Goal: Task Accomplishment & Management: Manage account settings

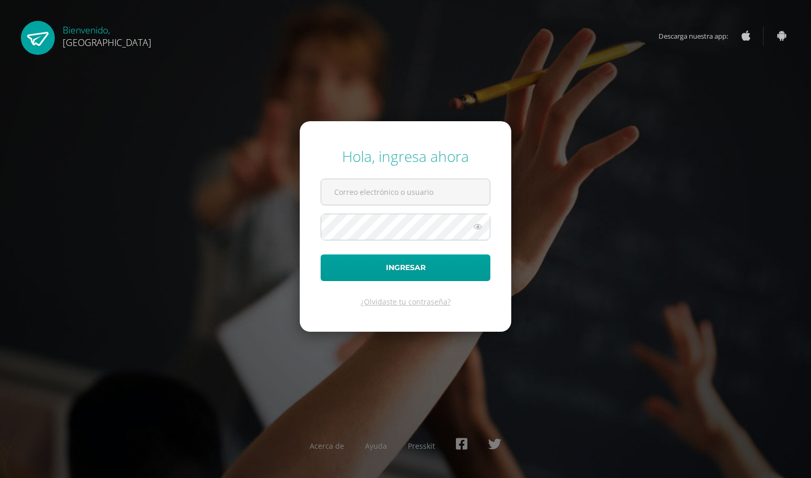
click at [369, 199] on input "text" at bounding box center [405, 192] width 169 height 26
type input "[EMAIL_ADDRESS][DOMAIN_NAME]"
click at [393, 210] on form "Hola, ingresa ahora 2019161@coelgiobelga.edu.gt Ingresar ¿Olvidaste tu contrase…" at bounding box center [405, 226] width 211 height 210
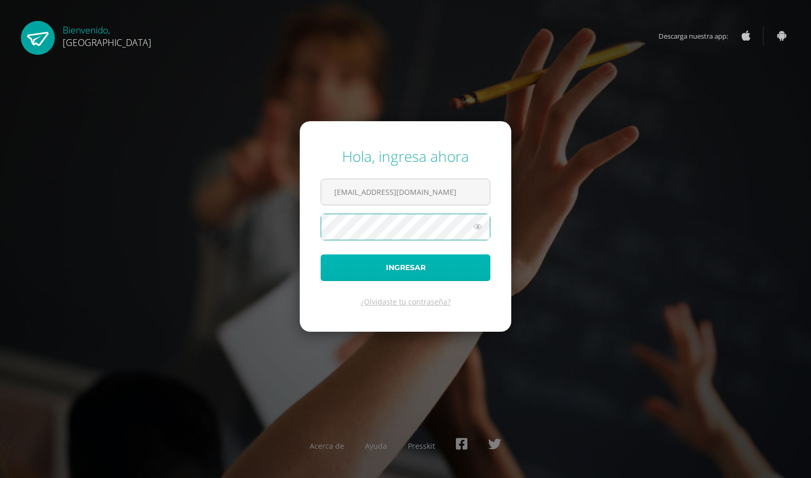
click at [420, 273] on button "Ingresar" at bounding box center [406, 267] width 170 height 27
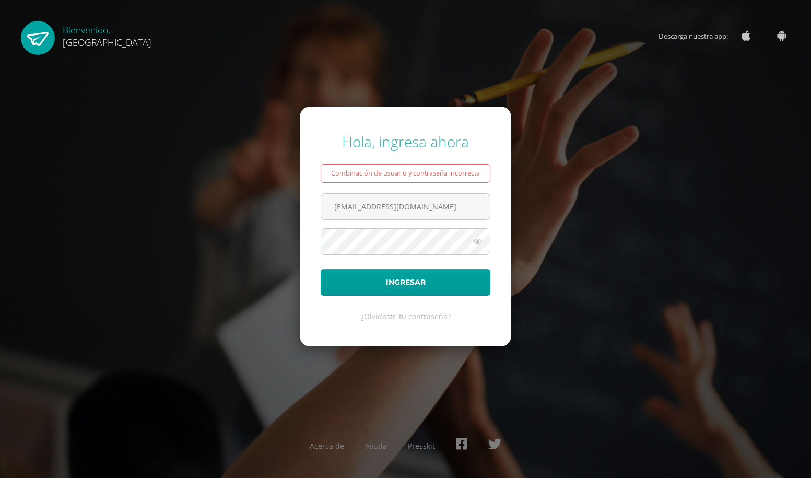
click at [415, 261] on form "Hola, ingresa ahora Combinación de usuario y contraseña incorrecta [EMAIL_ADDRE…" at bounding box center [405, 226] width 211 height 239
click at [421, 275] on button "Ingresar" at bounding box center [406, 282] width 170 height 27
click at [378, 276] on button "Ingresar" at bounding box center [406, 282] width 170 height 27
